Goal: Transaction & Acquisition: Obtain resource

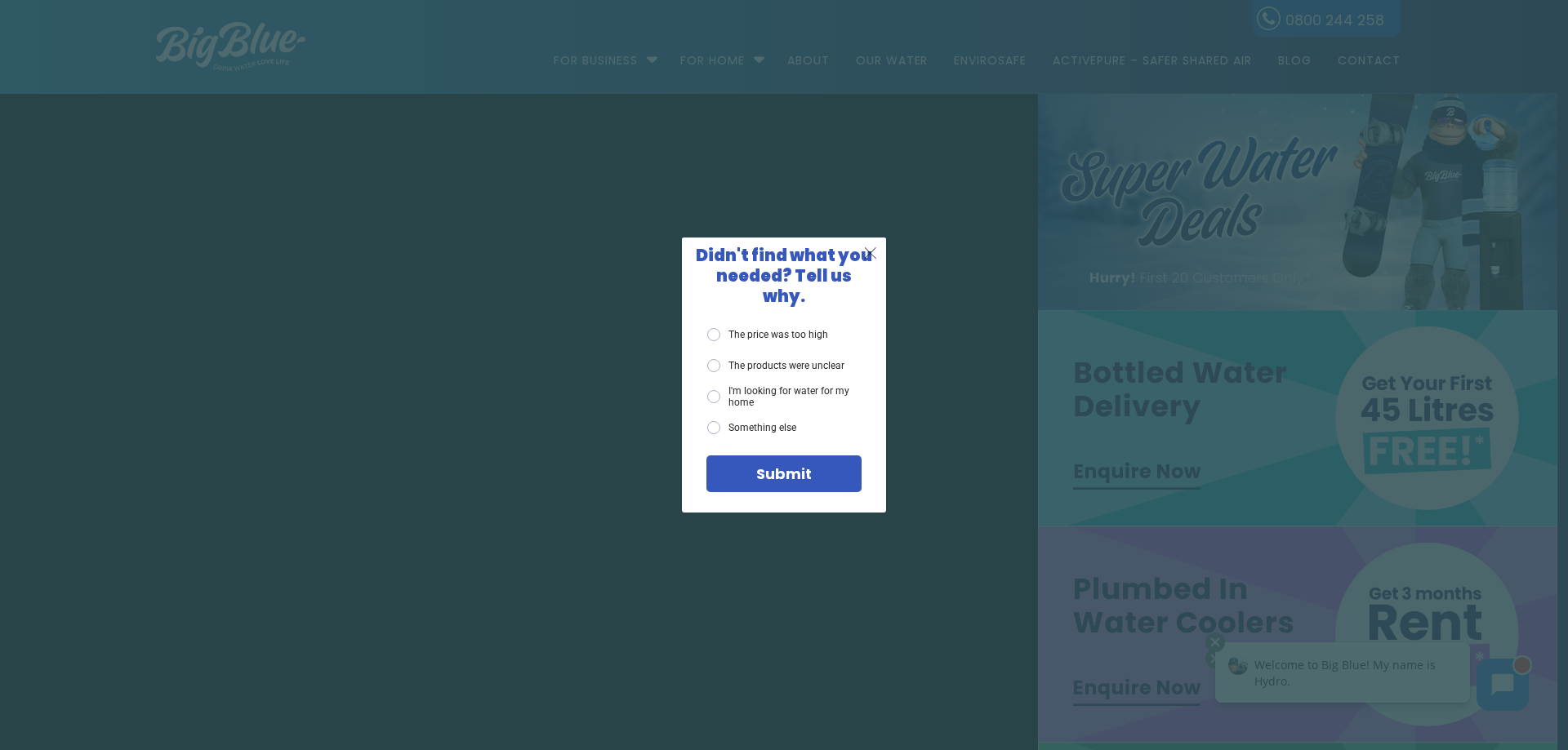
click at [873, 259] on span "X" at bounding box center [871, 252] width 14 height 21
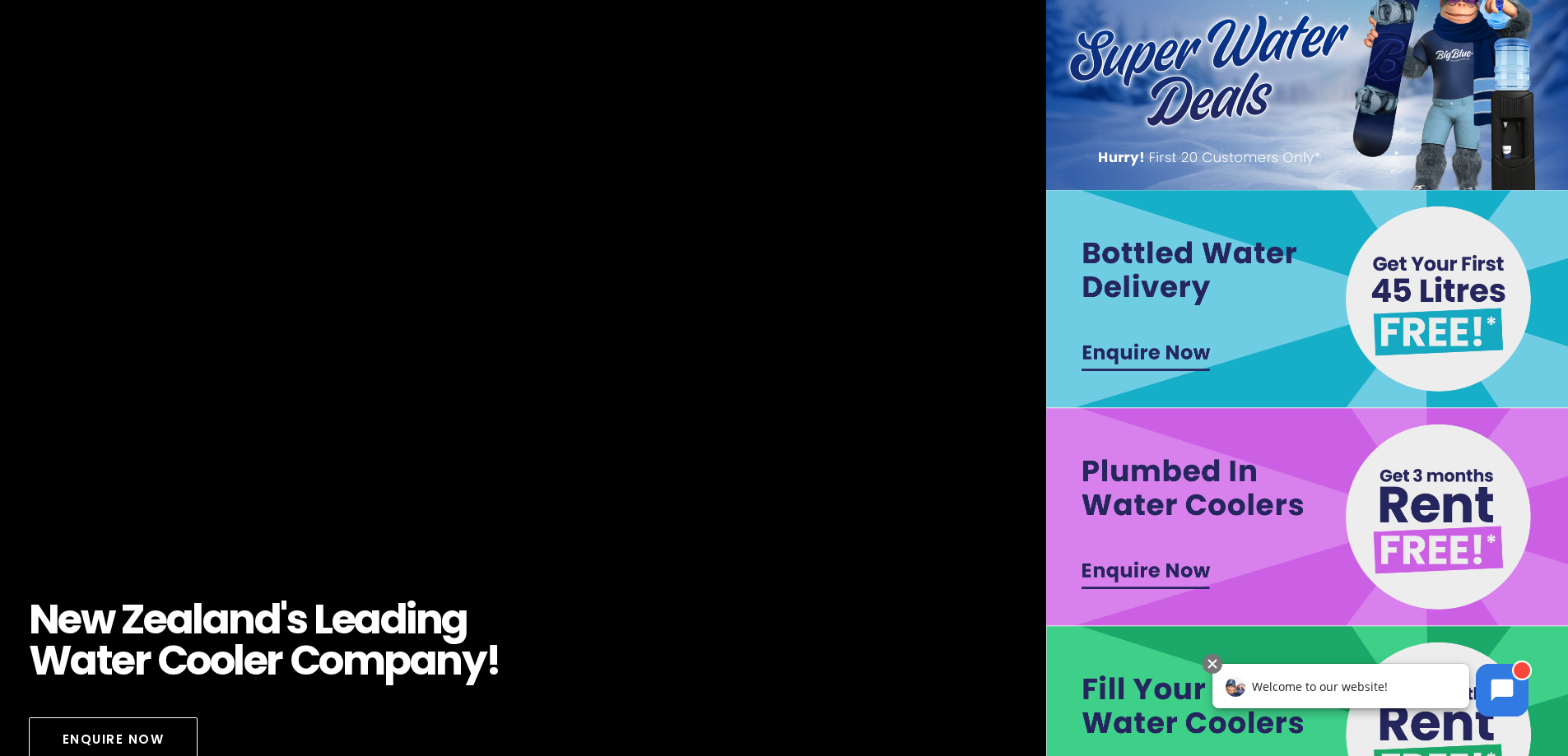
scroll to position [83, 0]
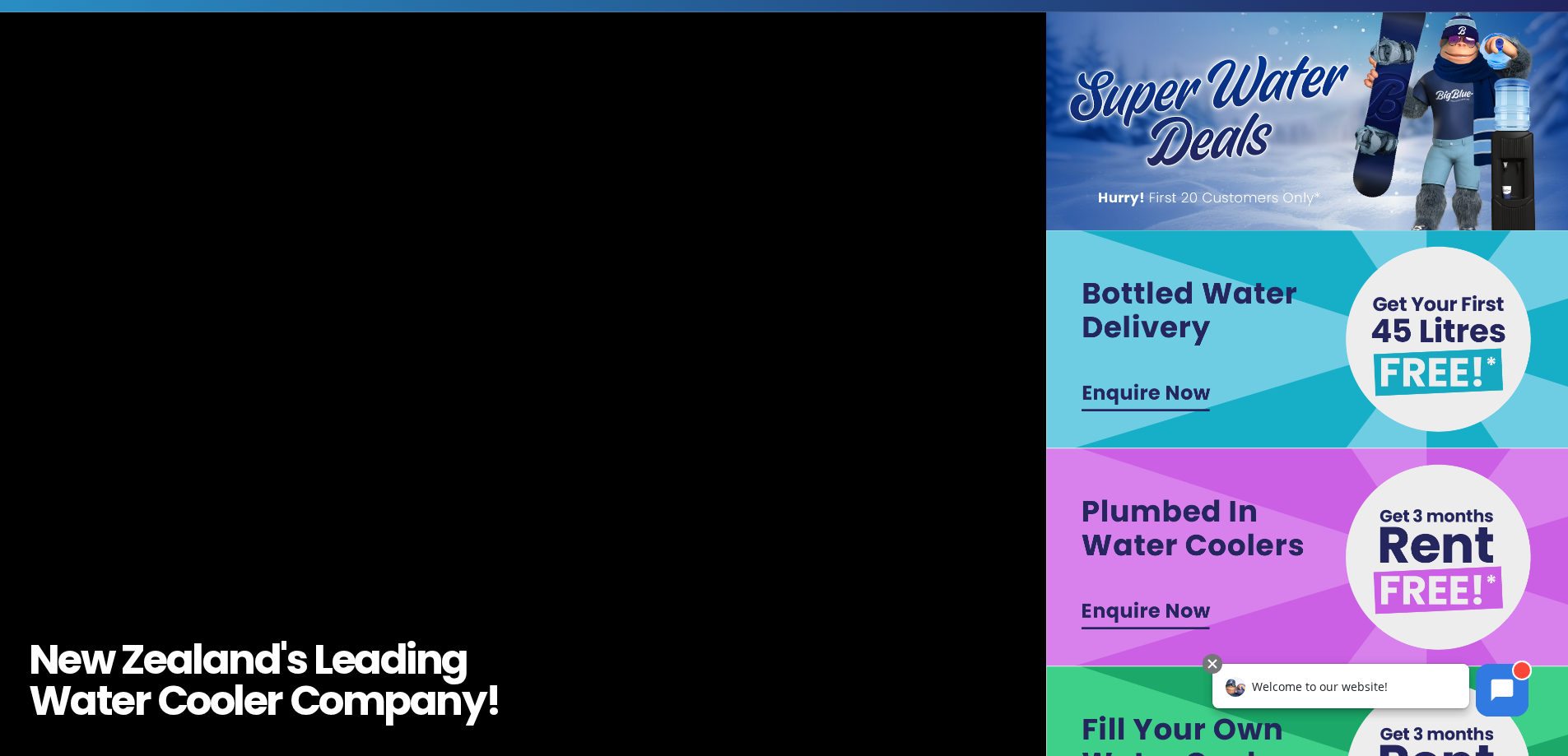
click at [1145, 391] on img at bounding box center [1308, 339] width 524 height 218
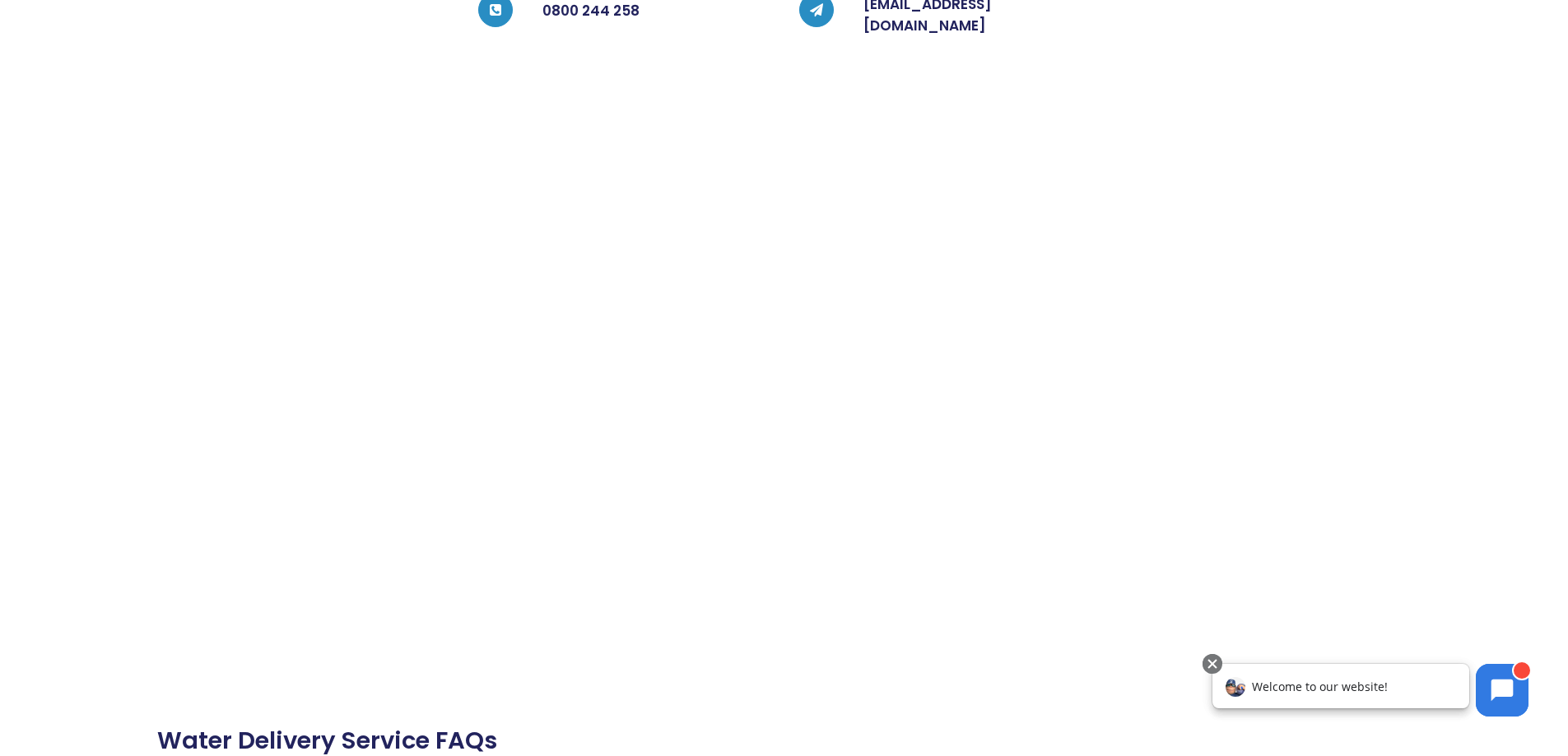
scroll to position [741, 0]
click at [396, 456] on div at bounding box center [289, 137] width 321 height 993
click at [470, 427] on div "GET YOUR FIRST 45 Litres (3 Bottles) FREE!* Please fill out the form below, and…" at bounding box center [769, 137] width 642 height 993
click at [461, 368] on div "GET YOUR FIRST 45 Litres (3 Bottles) FREE!* Please fill out the form below, and…" at bounding box center [769, 137] width 642 height 993
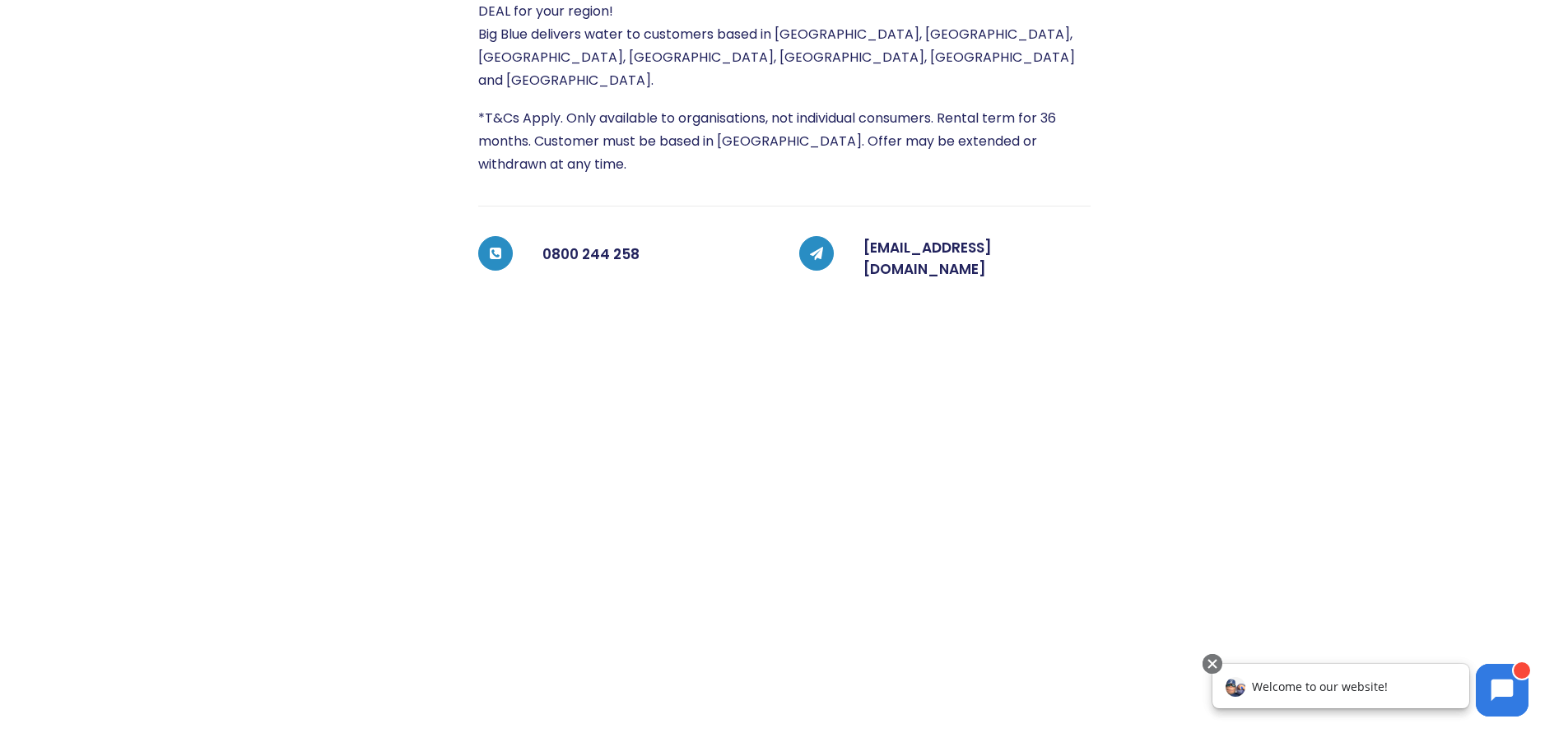
scroll to position [455, 0]
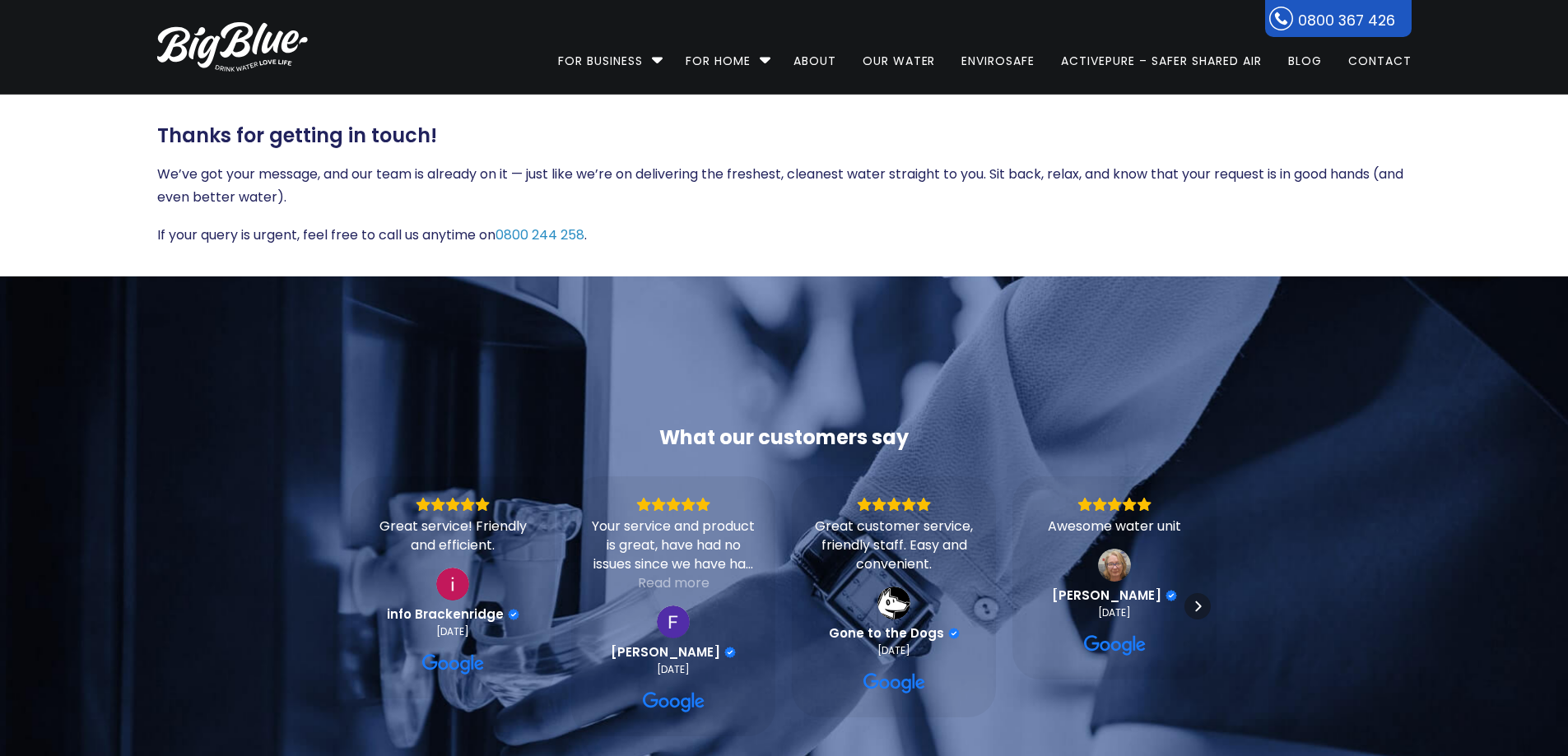
click at [375, 176] on p "We’ve got your message, and our team is already on it — just like we’re on deli…" at bounding box center [784, 186] width 1255 height 46
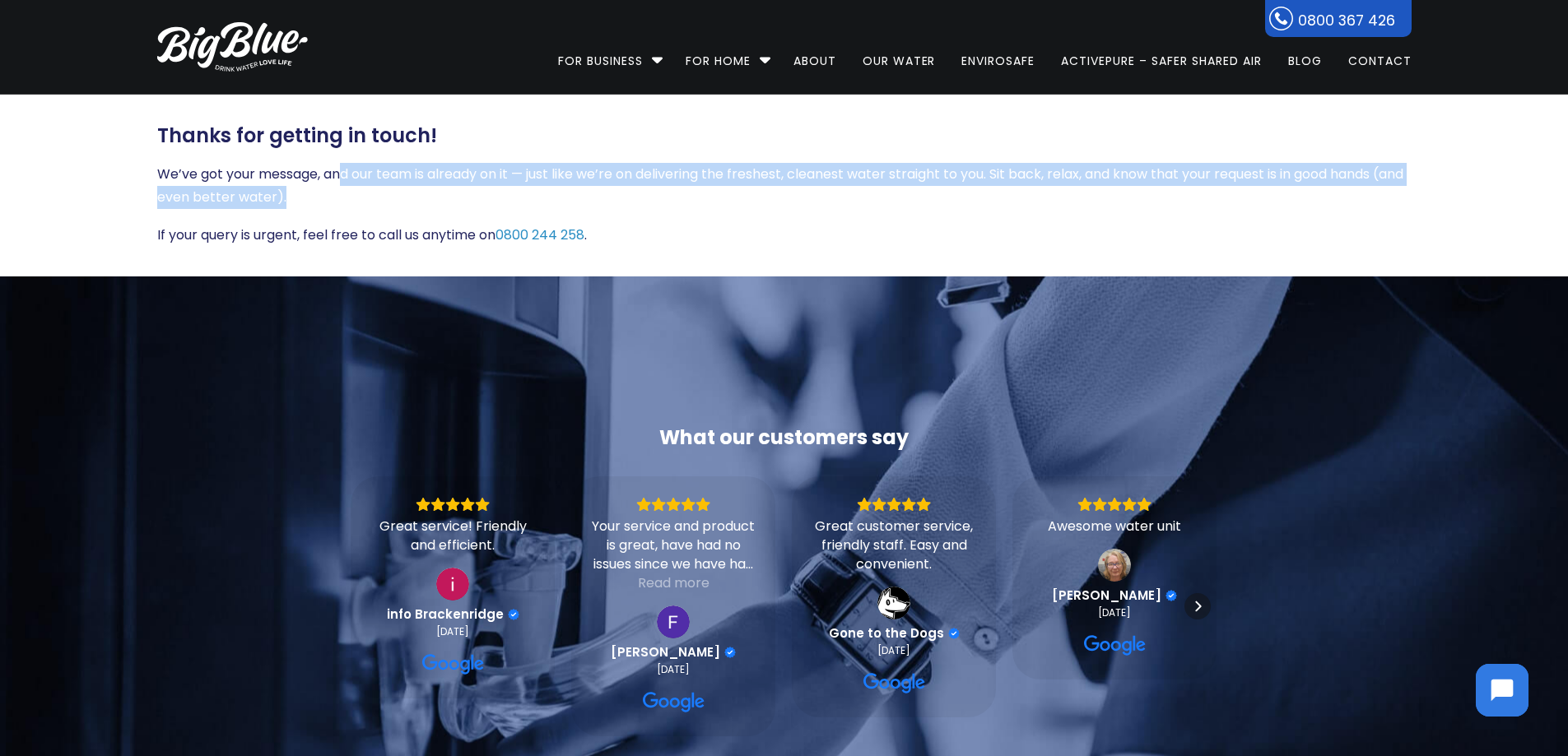
drag, startPoint x: 346, startPoint y: 176, endPoint x: 940, endPoint y: 194, distance: 594.3
click at [940, 194] on p "We’ve got your message, and our team is already on it — just like we’re on deli…" at bounding box center [784, 186] width 1255 height 46
click at [898, 203] on p "We’ve got your message, and our team is already on it — just like we’re on deli…" at bounding box center [784, 186] width 1255 height 46
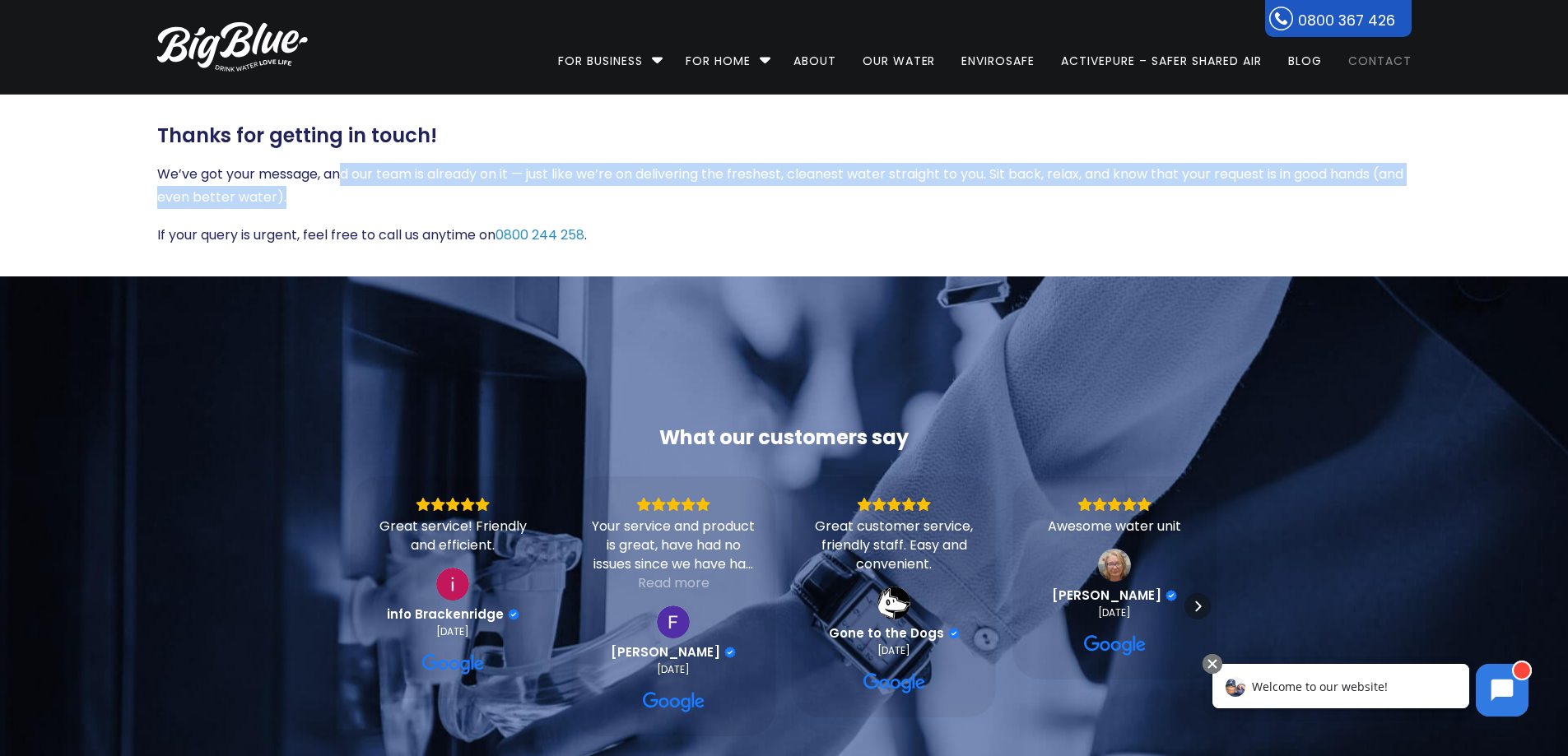
click at [1391, 61] on link "Contact" at bounding box center [1375, 53] width 75 height 106
